Goal: Task Accomplishment & Management: Manage account settings

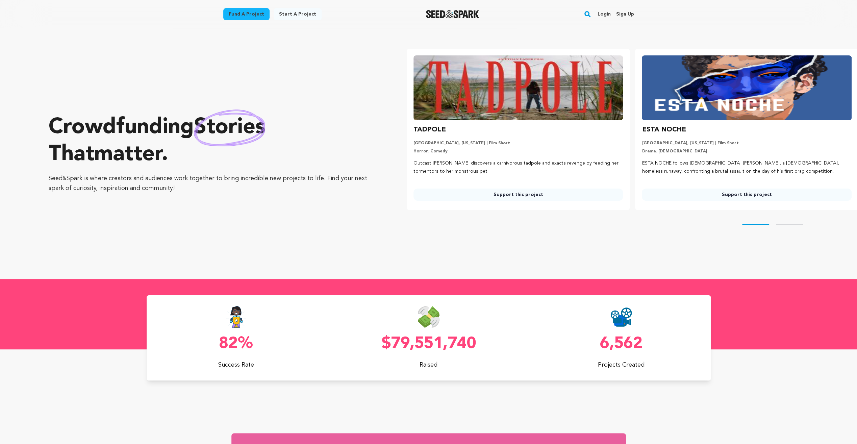
click at [606, 14] on link "Login" at bounding box center [603, 14] width 13 height 11
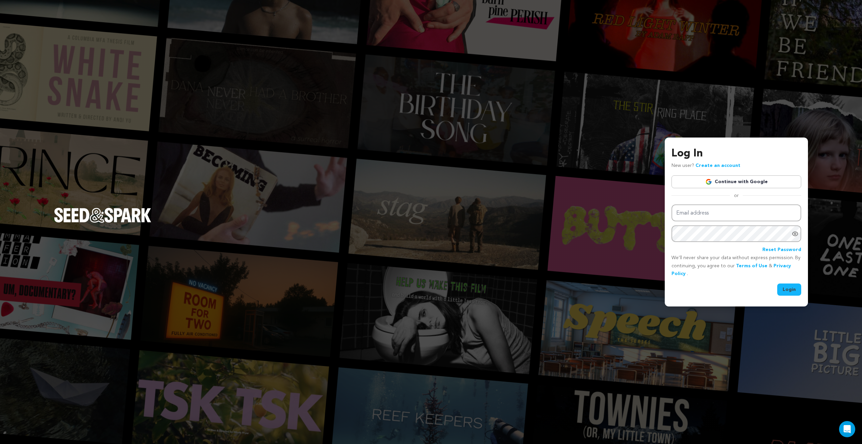
click at [748, 176] on link "Continue with Google" at bounding box center [737, 181] width 130 height 13
click at [748, 183] on link "Continue with Google" at bounding box center [737, 181] width 130 height 13
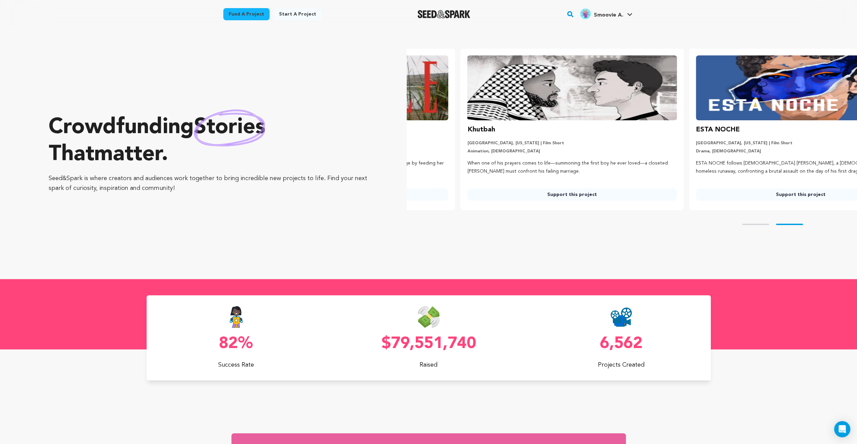
scroll to position [0, 234]
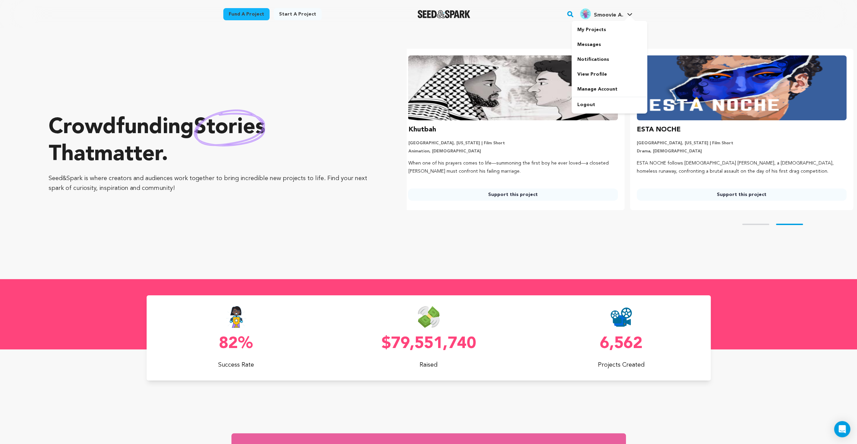
click at [595, 11] on h4 "Smoovie A." at bounding box center [608, 15] width 29 height 8
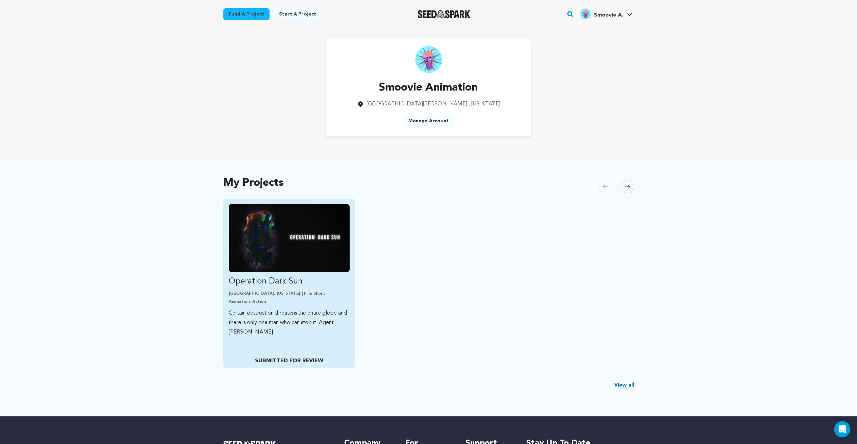
click at [290, 362] on p "SUBMITTED FOR REVIEW" at bounding box center [289, 361] width 121 height 8
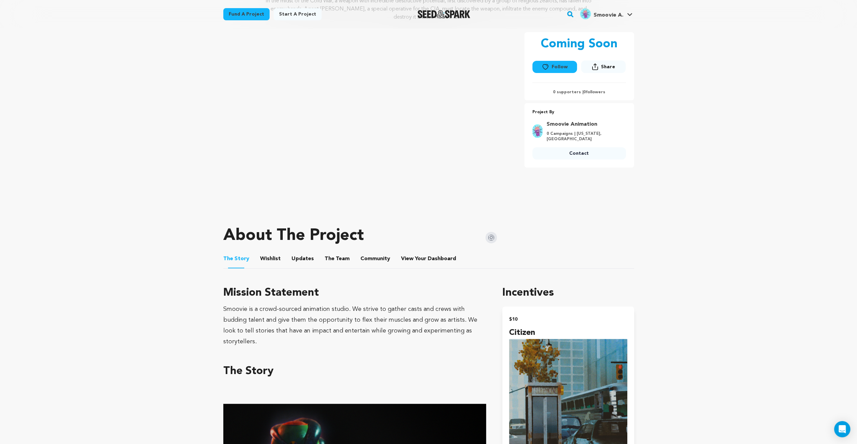
scroll to position [108, 0]
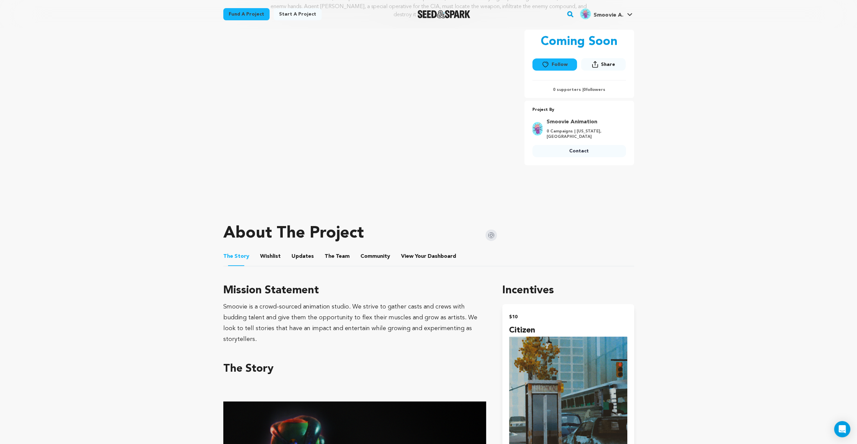
click at [270, 258] on button "Wishlist" at bounding box center [270, 258] width 16 height 16
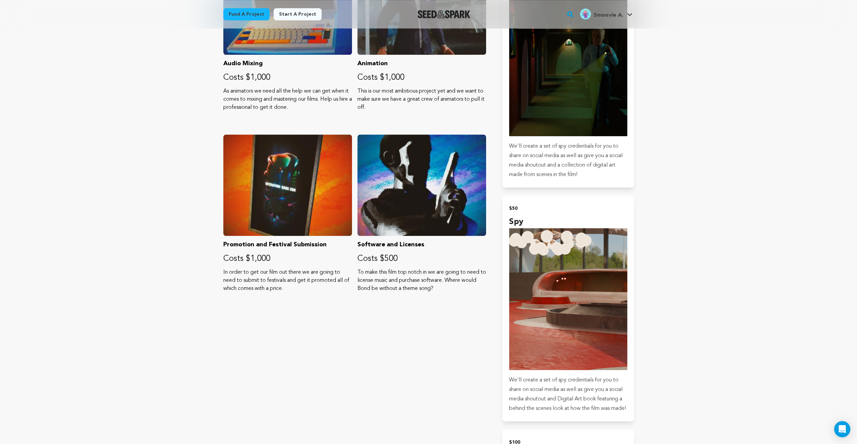
scroll to position [665, 0]
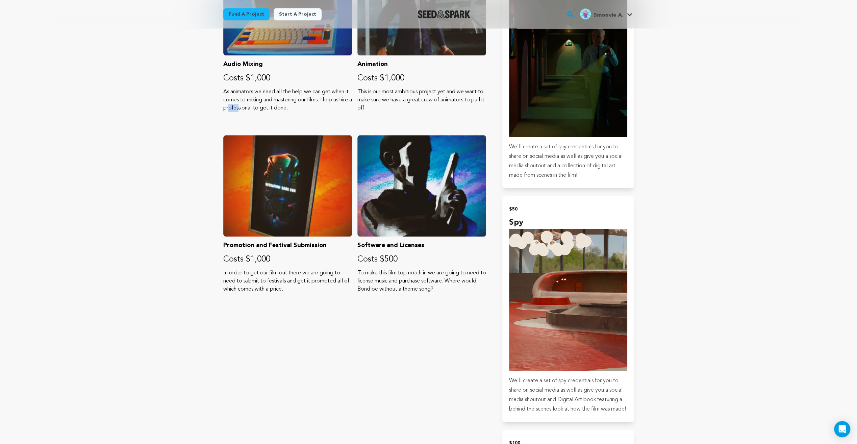
click at [148, 203] on main "Fund a project Start a project Search" at bounding box center [428, 343] width 857 height 2016
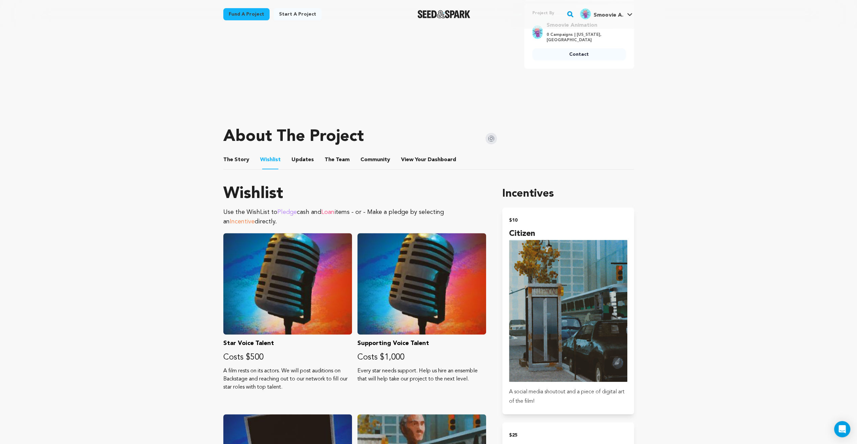
scroll to position [160, 0]
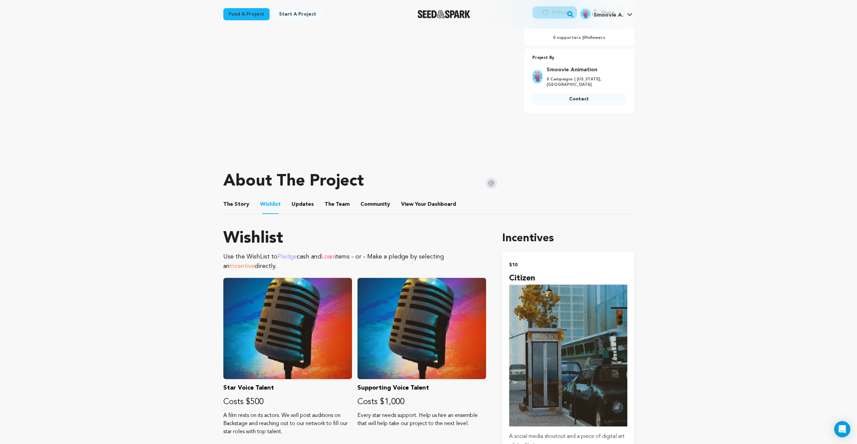
click at [302, 208] on button "Updates" at bounding box center [303, 206] width 16 height 16
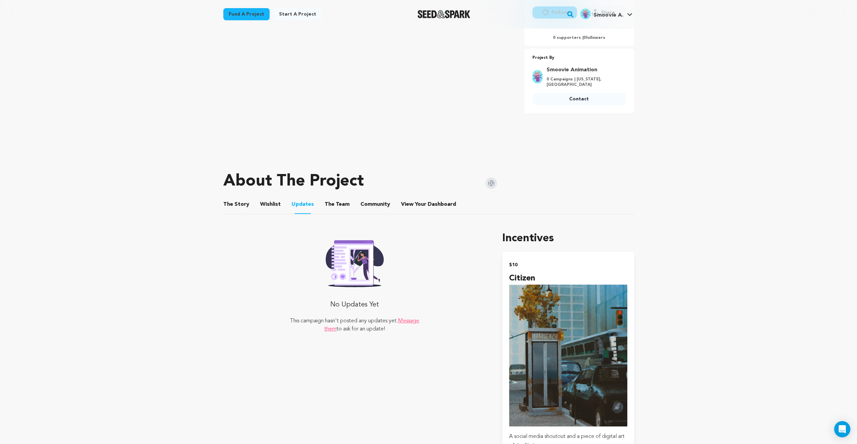
click at [305, 206] on button "Updates" at bounding box center [303, 205] width 16 height 17
click at [336, 205] on button "The Team" at bounding box center [337, 206] width 16 height 16
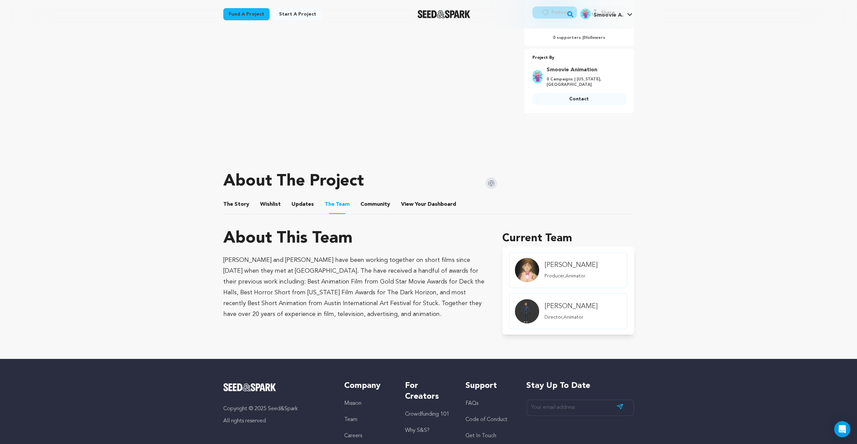
click at [370, 204] on button "Community" at bounding box center [375, 206] width 16 height 16
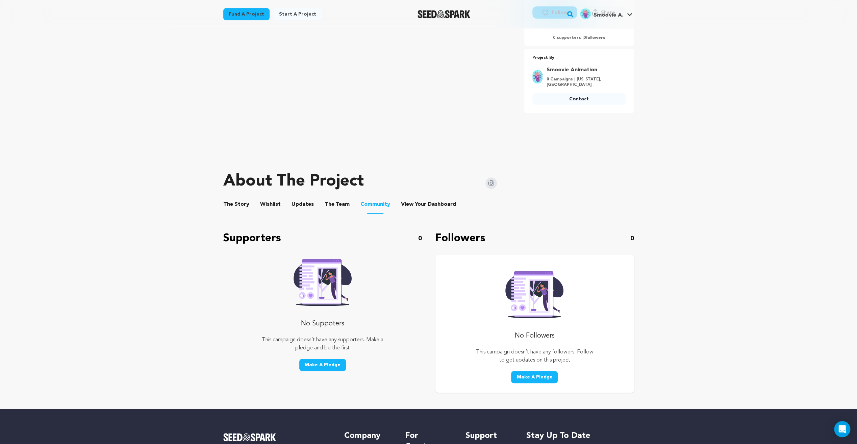
click at [333, 204] on button "The Team" at bounding box center [337, 206] width 16 height 16
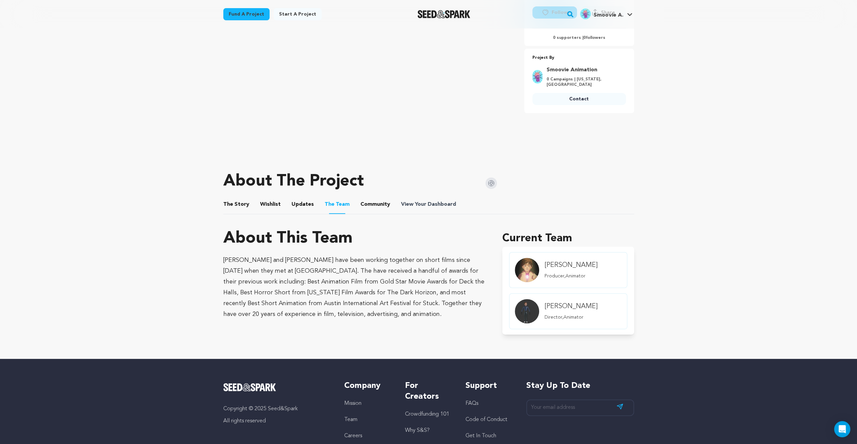
click at [420, 204] on span "View Your Dashboard" at bounding box center [429, 204] width 56 height 8
click at [406, 206] on button "View Your Dashboard" at bounding box center [409, 206] width 16 height 16
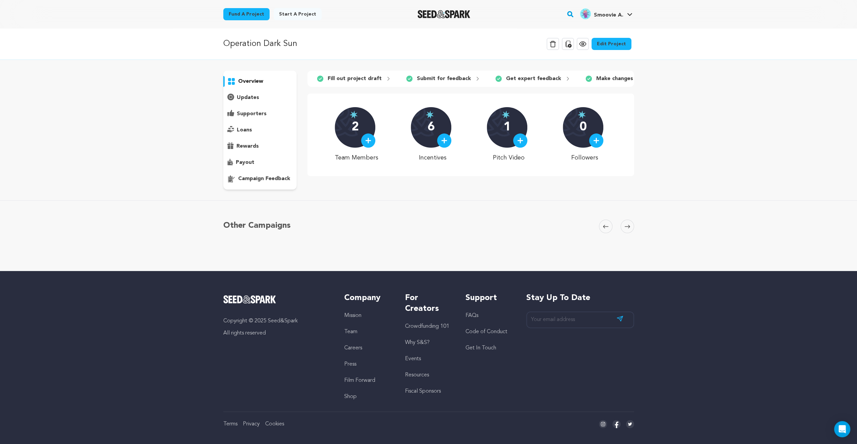
click at [262, 179] on p "campaign feedback" at bounding box center [264, 179] width 52 height 8
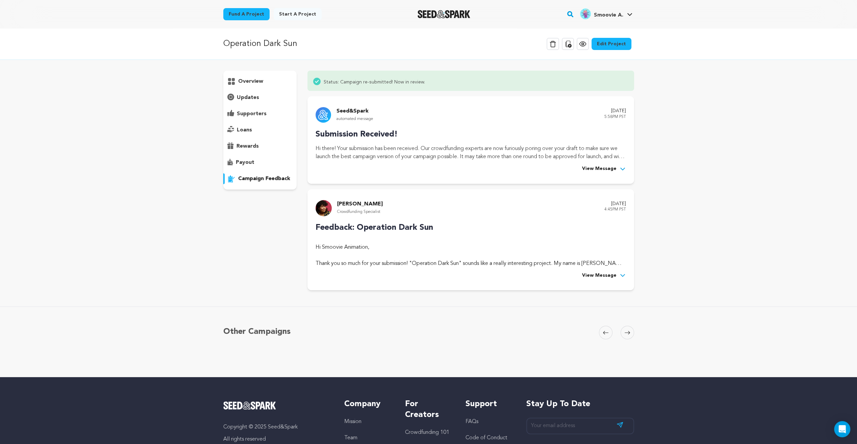
click at [609, 275] on span "View Message" at bounding box center [599, 276] width 34 height 8
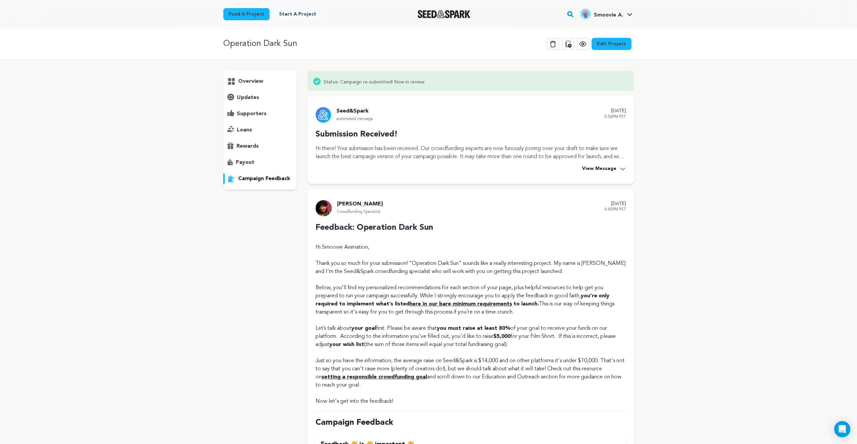
click at [258, 81] on p "overview" at bounding box center [250, 81] width 25 height 8
